Goal: Task Accomplishment & Management: Complete application form

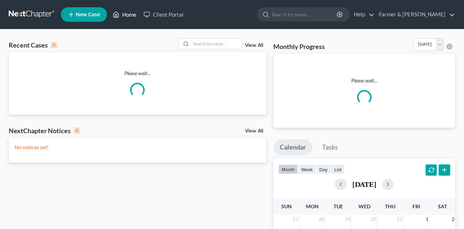
click at [124, 15] on link "Home" at bounding box center [124, 14] width 31 height 13
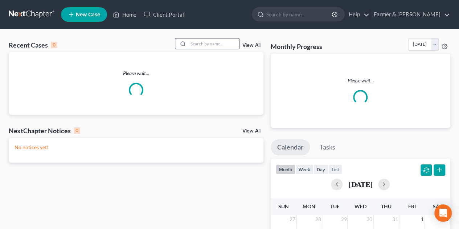
click at [204, 44] on input "search" at bounding box center [213, 43] width 51 height 11
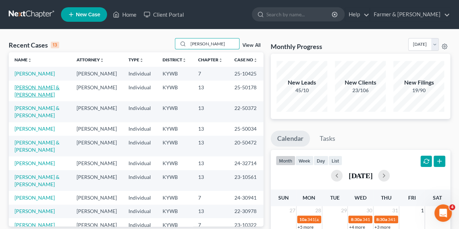
type input "[PERSON_NAME]"
click at [30, 87] on link "[PERSON_NAME] & [PERSON_NAME]" at bounding box center [37, 90] width 45 height 13
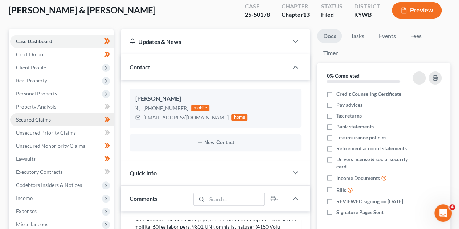
scroll to position [87, 0]
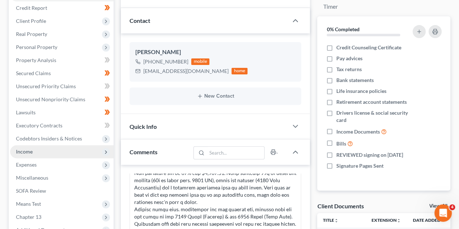
click at [32, 151] on span "Income" at bounding box center [24, 151] width 17 height 6
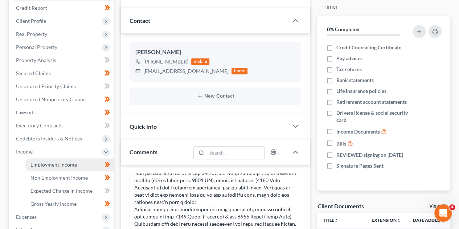
click at [54, 162] on span "Employment Income" at bounding box center [53, 164] width 46 height 6
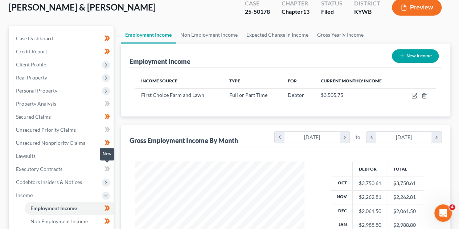
scroll to position [58, 0]
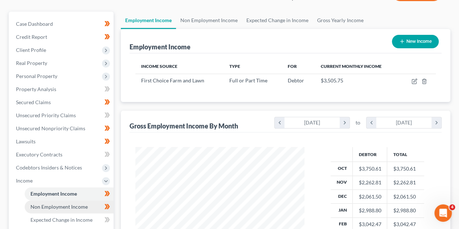
click at [74, 203] on span "Non Employment Income" at bounding box center [58, 206] width 57 height 6
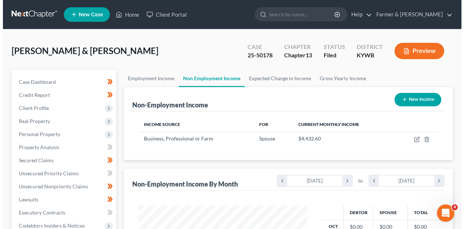
scroll to position [129, 184]
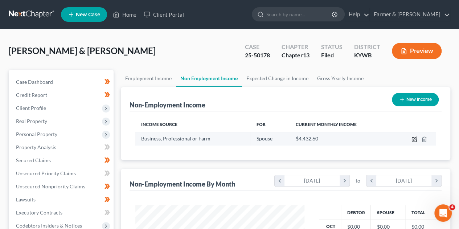
click at [416, 140] on icon "button" at bounding box center [414, 139] width 6 height 6
select select "10"
select select "0"
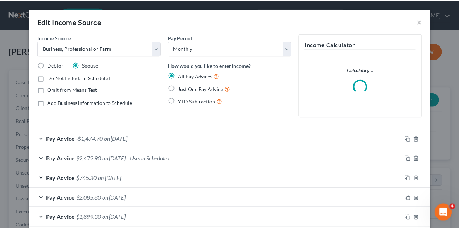
scroll to position [129, 186]
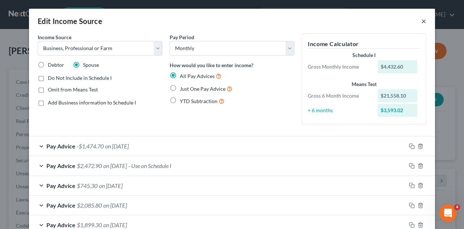
click at [421, 22] on button "×" at bounding box center [423, 21] width 5 height 9
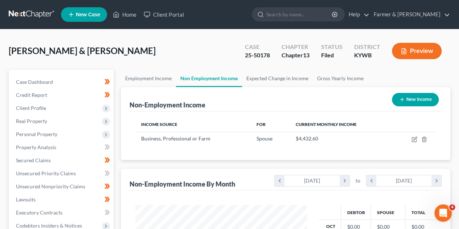
scroll to position [362573, 362519]
click at [35, 108] on span "Client Profile" at bounding box center [31, 108] width 30 height 6
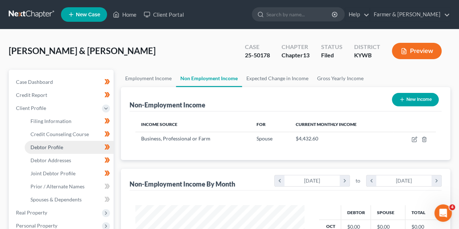
click at [49, 145] on span "Debtor Profile" at bounding box center [46, 147] width 33 height 6
select select "1"
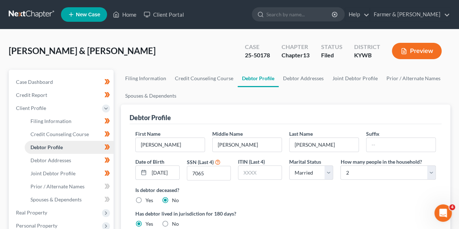
radio input "true"
click at [53, 160] on span "Debtor Addresses" at bounding box center [50, 160] width 41 height 6
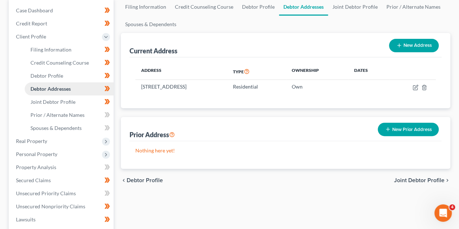
scroll to position [87, 0]
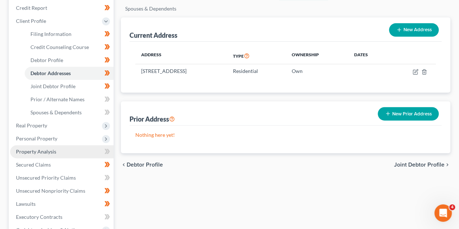
click at [41, 148] on link "Property Analysis" at bounding box center [61, 151] width 103 height 13
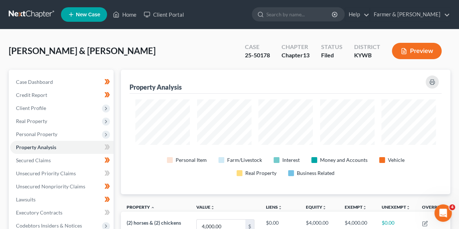
click at [39, 163] on span "Secured Claims" at bounding box center [33, 160] width 35 height 6
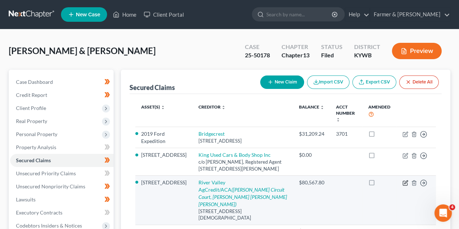
click at [405, 180] on icon "button" at bounding box center [405, 183] width 6 height 6
select select "18"
select select "15"
select select "4"
select select "2"
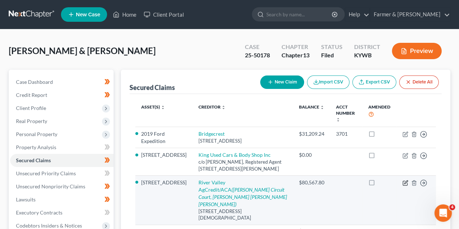
select select "0"
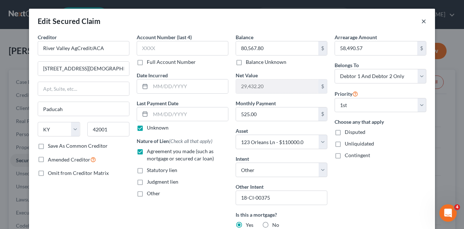
click at [421, 20] on button "×" at bounding box center [423, 21] width 5 height 9
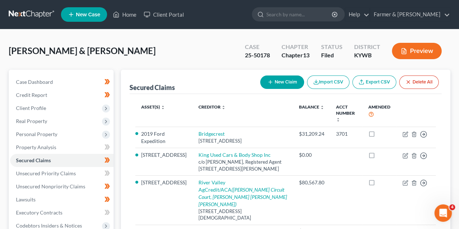
click at [116, 174] on div "Case Dashboard Payments Invoices Payments Payments Credit Report Client Profile" at bounding box center [61, 220] width 112 height 301
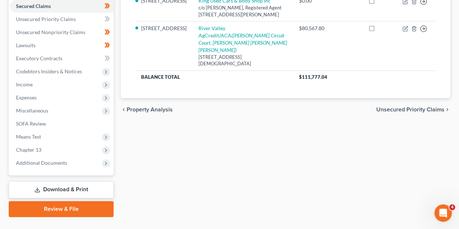
scroll to position [169, 0]
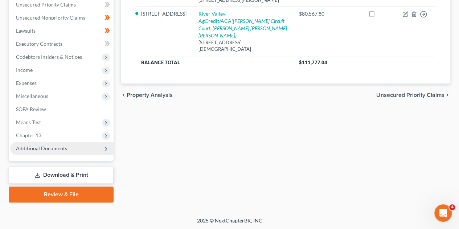
click at [106, 150] on icon at bounding box center [106, 149] width 6 height 6
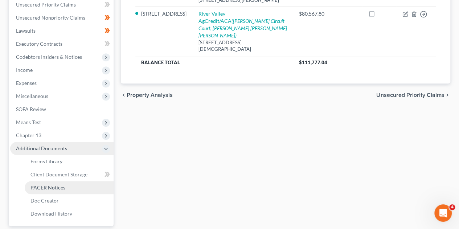
click at [56, 185] on span "PACER Notices" at bounding box center [47, 187] width 35 height 6
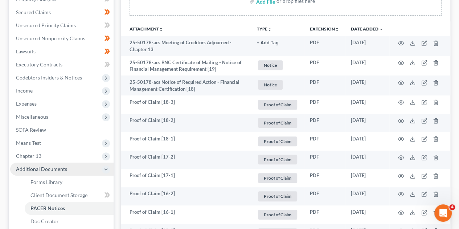
scroll to position [160, 0]
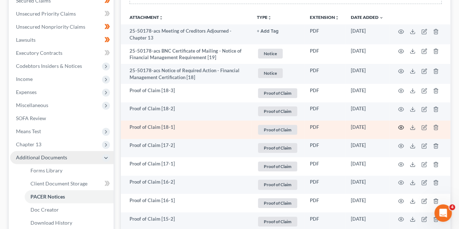
click at [400, 127] on circle "button" at bounding box center [400, 127] width 1 height 1
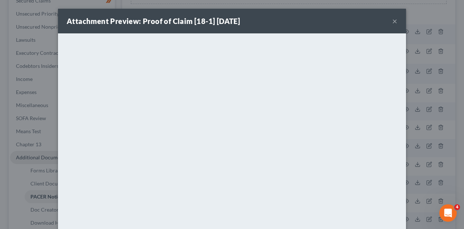
click at [392, 22] on button "×" at bounding box center [394, 21] width 5 height 9
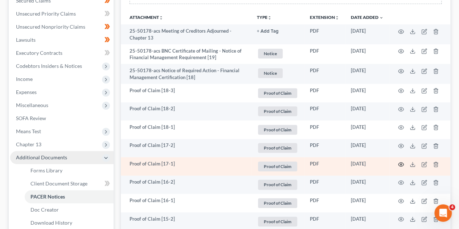
click at [399, 164] on icon "button" at bounding box center [401, 164] width 6 height 6
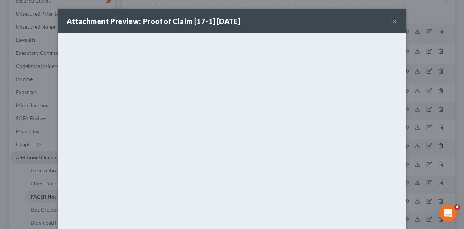
click at [392, 20] on button "×" at bounding box center [394, 21] width 5 height 9
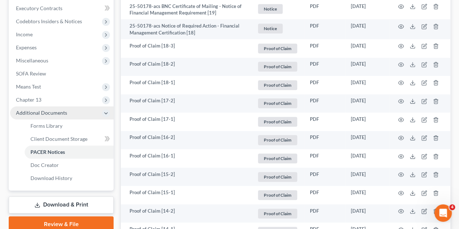
scroll to position [218, 0]
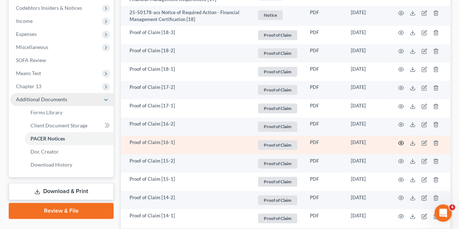
click at [400, 140] on icon "button" at bounding box center [401, 143] width 6 height 6
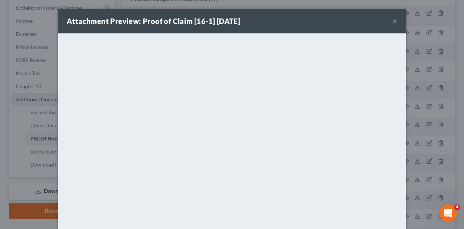
click at [393, 21] on button "×" at bounding box center [394, 21] width 5 height 9
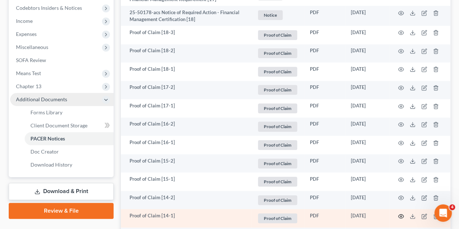
click at [402, 213] on icon "button" at bounding box center [401, 216] width 6 height 6
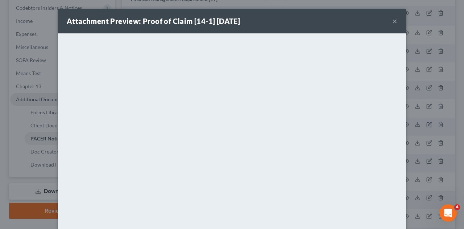
click at [393, 21] on button "×" at bounding box center [394, 21] width 5 height 9
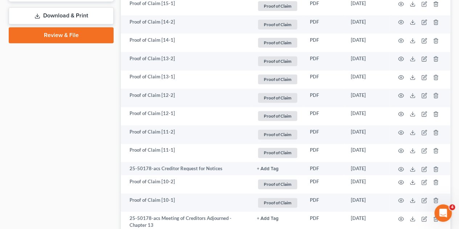
scroll to position [396, 0]
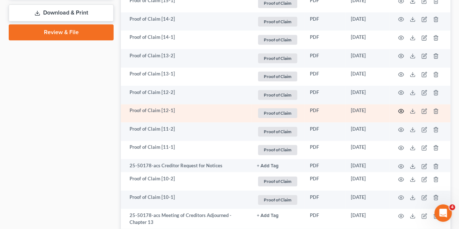
click at [399, 111] on icon "button" at bounding box center [401, 111] width 6 height 6
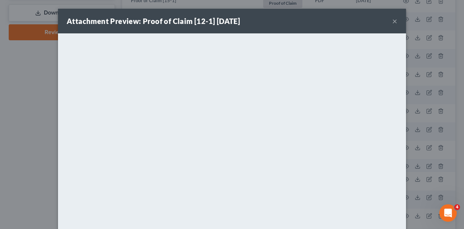
click at [392, 22] on button "×" at bounding box center [394, 21] width 5 height 9
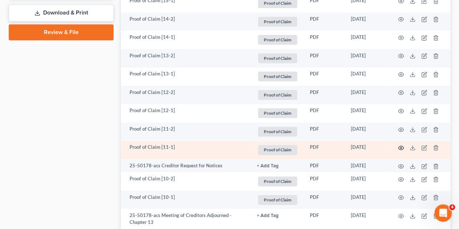
click at [401, 147] on circle "button" at bounding box center [400, 147] width 1 height 1
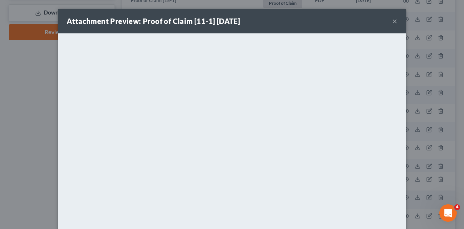
click at [393, 24] on button "×" at bounding box center [394, 21] width 5 height 9
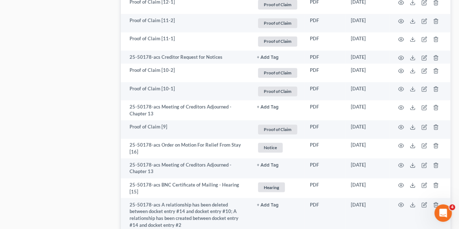
scroll to position [507, 0]
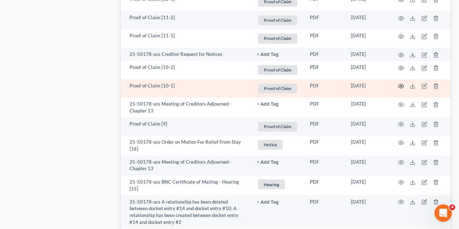
click at [403, 85] on icon "button" at bounding box center [400, 86] width 5 height 4
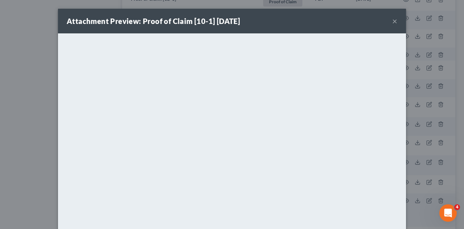
click at [393, 21] on button "×" at bounding box center [394, 21] width 5 height 9
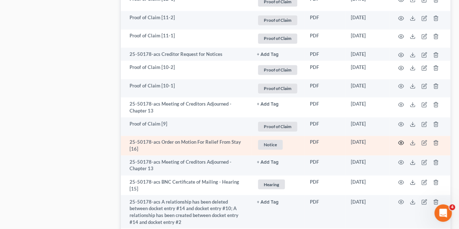
click at [398, 143] on icon "button" at bounding box center [401, 143] width 6 height 6
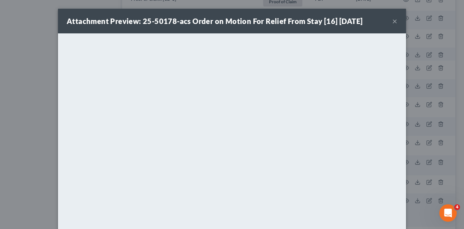
click at [393, 21] on button "×" at bounding box center [394, 21] width 5 height 9
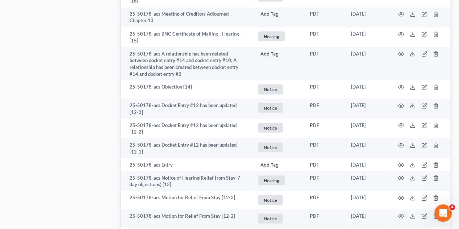
scroll to position [657, 0]
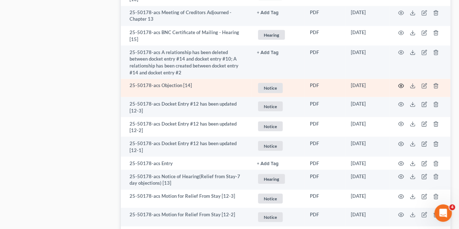
click at [400, 85] on circle "button" at bounding box center [400, 85] width 1 height 1
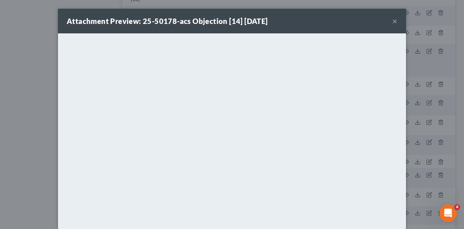
click at [392, 21] on button "×" at bounding box center [394, 21] width 5 height 9
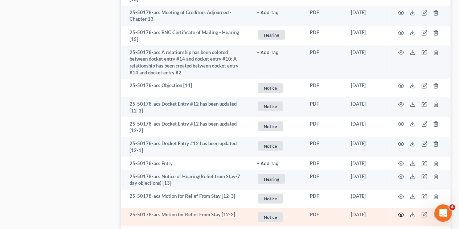
click at [402, 213] on icon "button" at bounding box center [401, 214] width 6 height 6
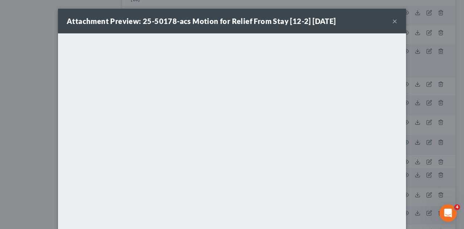
click at [393, 21] on button "×" at bounding box center [394, 21] width 5 height 9
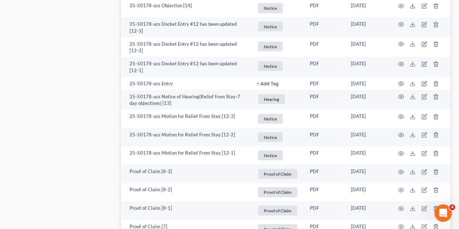
scroll to position [744, 0]
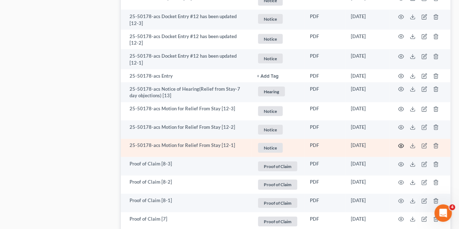
click at [400, 145] on circle "button" at bounding box center [400, 145] width 1 height 1
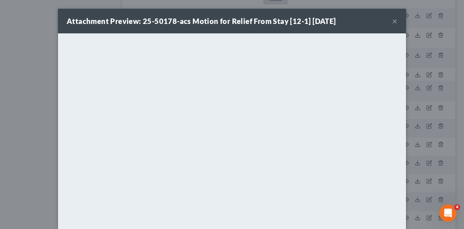
click at [393, 22] on button "×" at bounding box center [394, 21] width 5 height 9
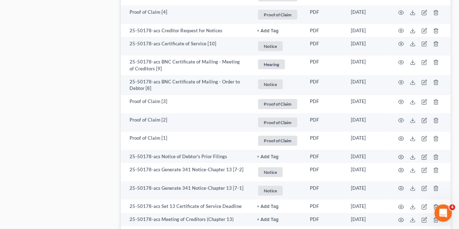
scroll to position [1004, 0]
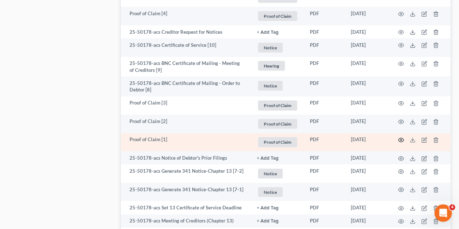
click at [399, 138] on icon "button" at bounding box center [400, 140] width 5 height 4
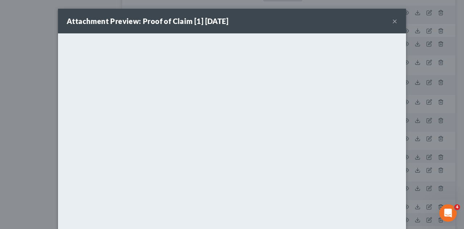
click at [392, 21] on button "×" at bounding box center [394, 21] width 5 height 9
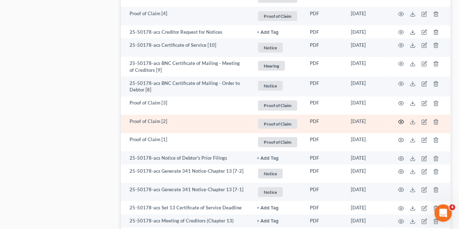
click at [402, 119] on icon "button" at bounding box center [401, 122] width 6 height 6
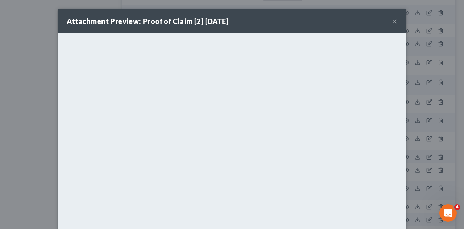
click at [393, 19] on button "×" at bounding box center [394, 21] width 5 height 9
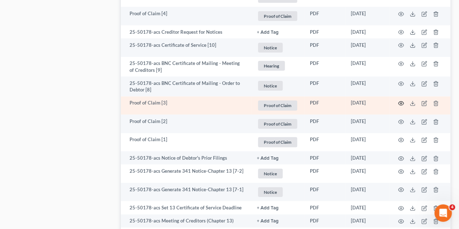
click at [400, 100] on icon "button" at bounding box center [401, 103] width 6 height 6
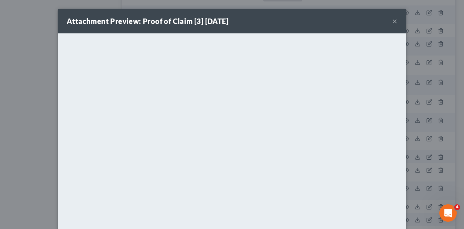
click at [392, 20] on button "×" at bounding box center [394, 21] width 5 height 9
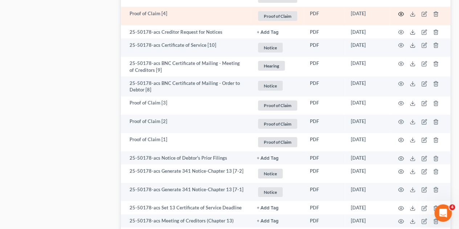
click at [399, 12] on icon "button" at bounding box center [400, 14] width 5 height 4
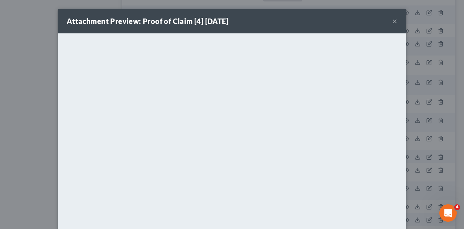
click at [394, 22] on button "×" at bounding box center [394, 21] width 5 height 9
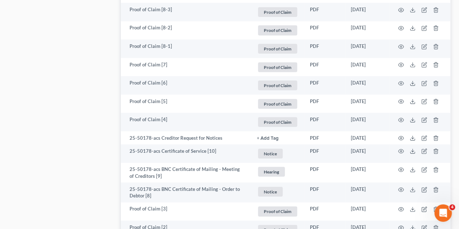
scroll to position [888, 0]
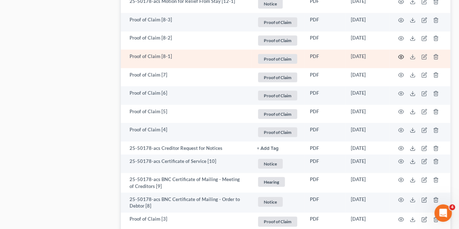
click at [402, 55] on icon "button" at bounding box center [401, 57] width 6 height 6
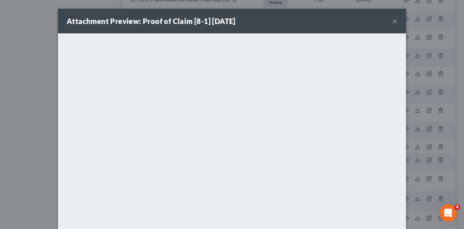
click at [392, 22] on button "×" at bounding box center [394, 21] width 5 height 9
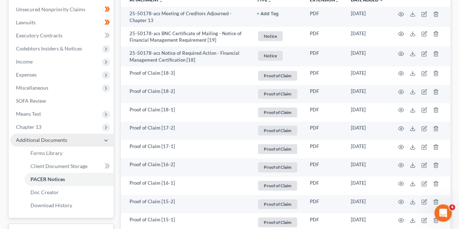
scroll to position [197, 0]
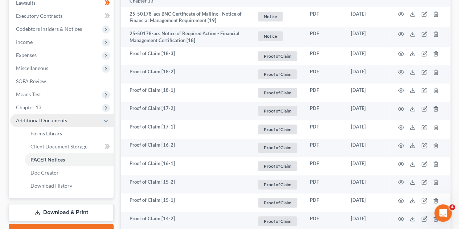
click at [31, 104] on span "Chapter 13" at bounding box center [28, 107] width 25 height 6
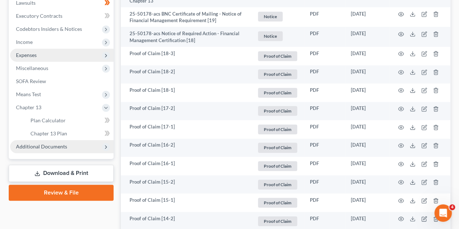
click at [39, 57] on span "Expenses" at bounding box center [61, 55] width 103 height 13
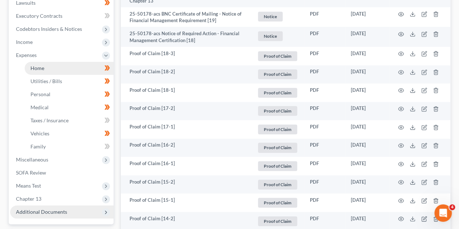
click at [43, 65] on span "Home" at bounding box center [37, 68] width 14 height 6
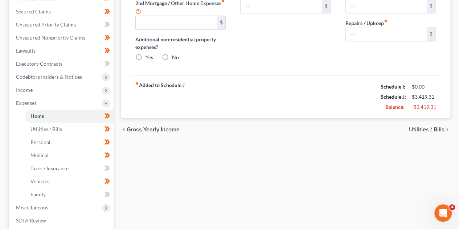
type input "525.00"
type input "0.00"
radio input "true"
type input "168.00"
type input "91.00"
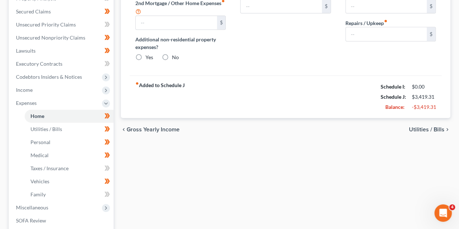
type input "0.00"
type input "50.00"
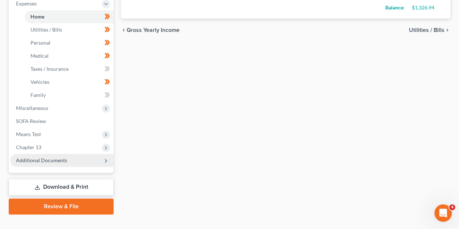
scroll to position [260, 0]
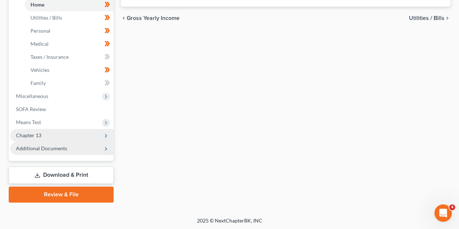
click at [38, 137] on span "Chapter 13" at bounding box center [28, 135] width 25 height 6
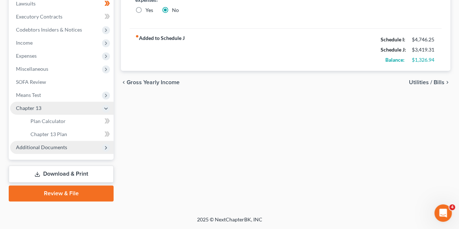
scroll to position [195, 0]
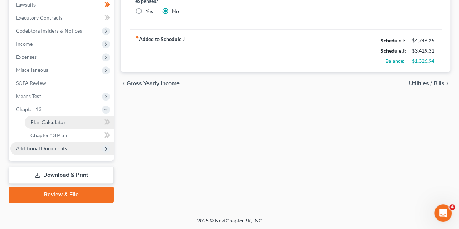
click at [52, 124] on span "Plan Calculator" at bounding box center [47, 122] width 35 height 6
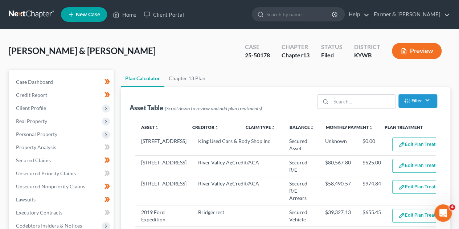
select select "59"
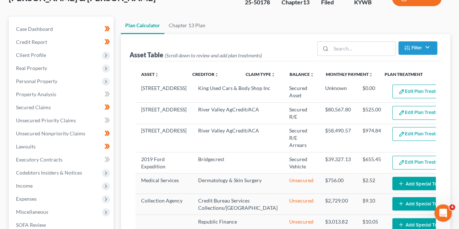
scroll to position [52, 0]
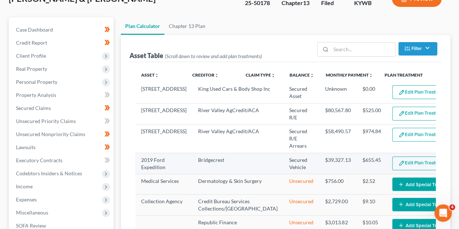
click at [392, 156] on button "Edit Plan Treatment" at bounding box center [421, 163] width 59 height 14
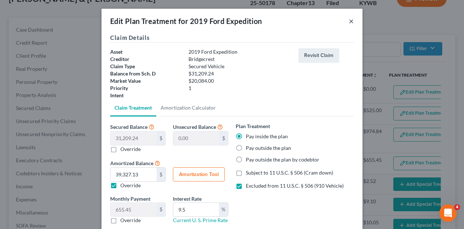
click at [349, 21] on button "×" at bounding box center [351, 21] width 5 height 9
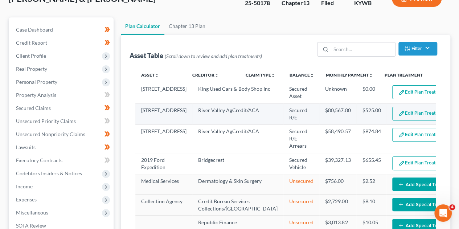
click at [423, 120] on td "Edit Plan Treatment Add Plan Treatment" at bounding box center [425, 113] width 78 height 21
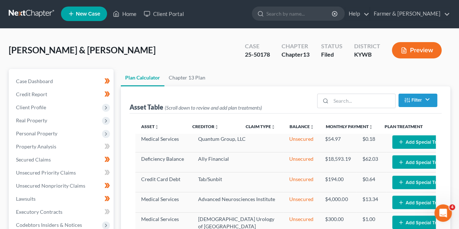
scroll to position [0, 0]
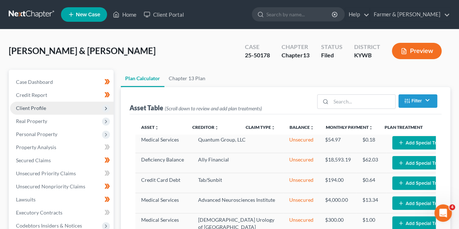
click at [30, 107] on span "Client Profile" at bounding box center [31, 108] width 30 height 6
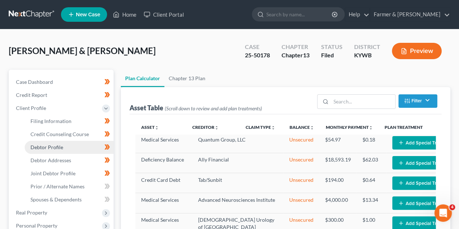
click at [50, 148] on span "Debtor Profile" at bounding box center [46, 147] width 33 height 6
select select "1"
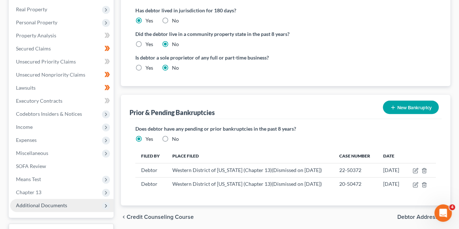
scroll to position [189, 0]
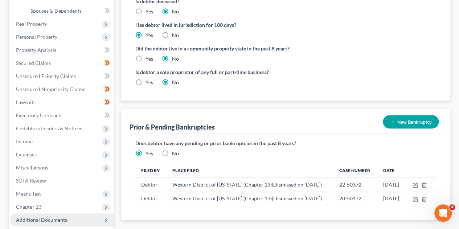
click at [125, 195] on div "Prior & Pending Bankruptcies New Bankruptcy New Pending Bankruptcy New Prior Ba…" at bounding box center [285, 164] width 329 height 111
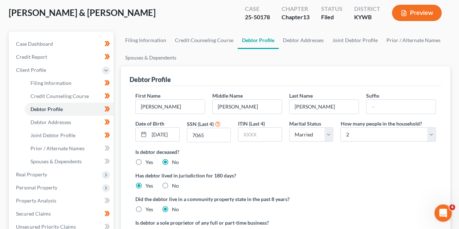
scroll to position [29, 0]
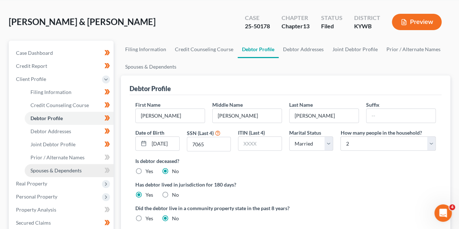
click at [64, 171] on span "Spouses & Dependents" at bounding box center [55, 170] width 51 height 6
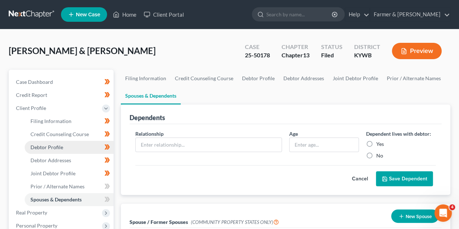
click at [57, 149] on span "Debtor Profile" at bounding box center [46, 147] width 33 height 6
select select "1"
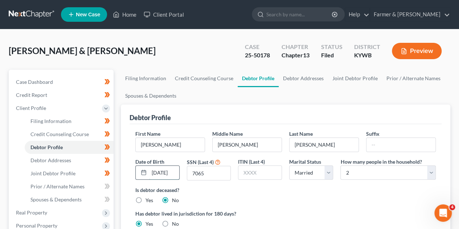
click at [158, 170] on input "[DATE]" at bounding box center [164, 173] width 30 height 14
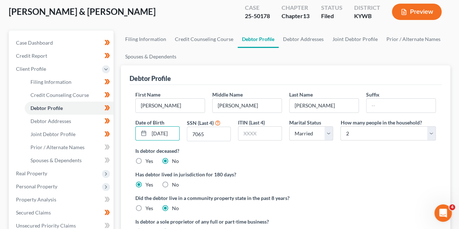
click at [118, 158] on div "Filing Information Credit Counseling Course Debtor Profile Debtor Addresses Joi…" at bounding box center [285, 226] width 337 height 393
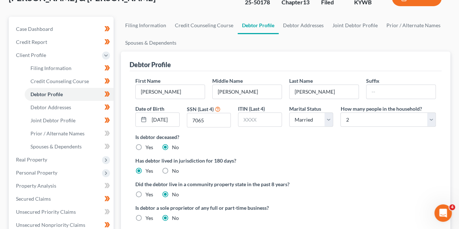
scroll to position [54, 0]
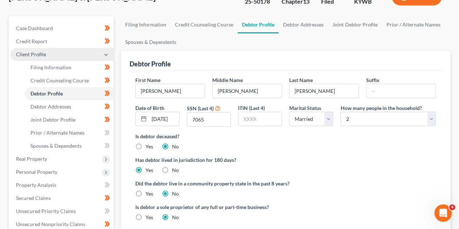
click at [89, 56] on span "Client Profile" at bounding box center [61, 54] width 103 height 13
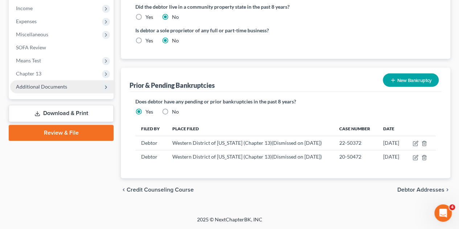
scroll to position [250, 0]
click at [108, 84] on icon at bounding box center [106, 87] width 6 height 6
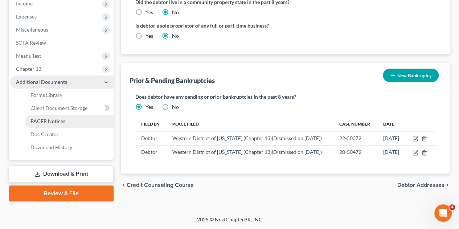
click at [56, 118] on span "PACER Notices" at bounding box center [47, 121] width 35 height 6
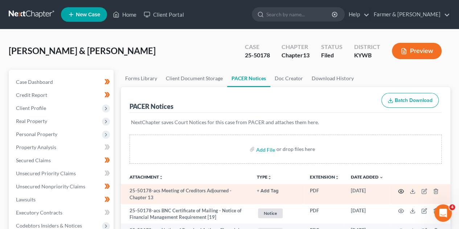
click at [400, 190] on circle "button" at bounding box center [400, 190] width 1 height 1
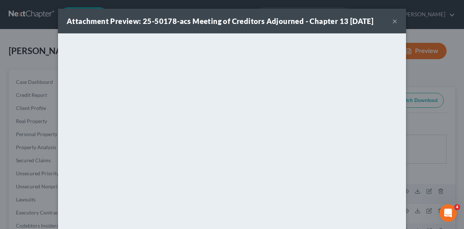
click at [393, 21] on button "×" at bounding box center [394, 21] width 5 height 9
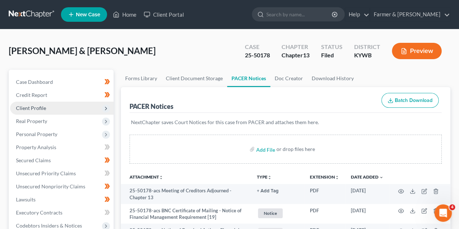
click at [30, 108] on span "Client Profile" at bounding box center [31, 108] width 30 height 6
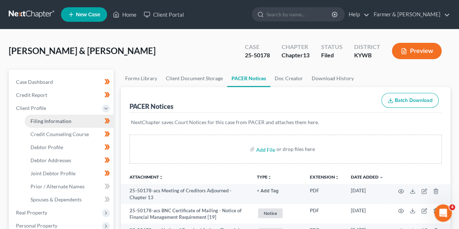
click at [49, 122] on span "Filing Information" at bounding box center [50, 121] width 41 height 6
select select "1"
select select "3"
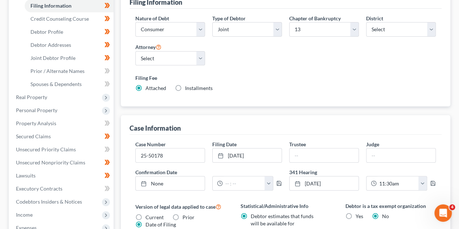
scroll to position [116, 0]
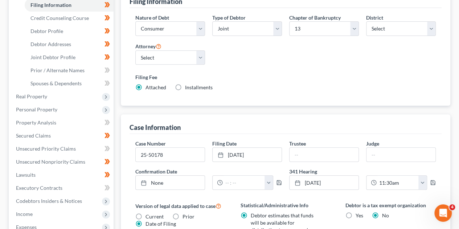
click at [116, 180] on div "Case Dashboard Payments Invoices Payments Payments Credit Report Client Profile" at bounding box center [61, 175] width 112 height 442
